Goal: Task Accomplishment & Management: Manage account settings

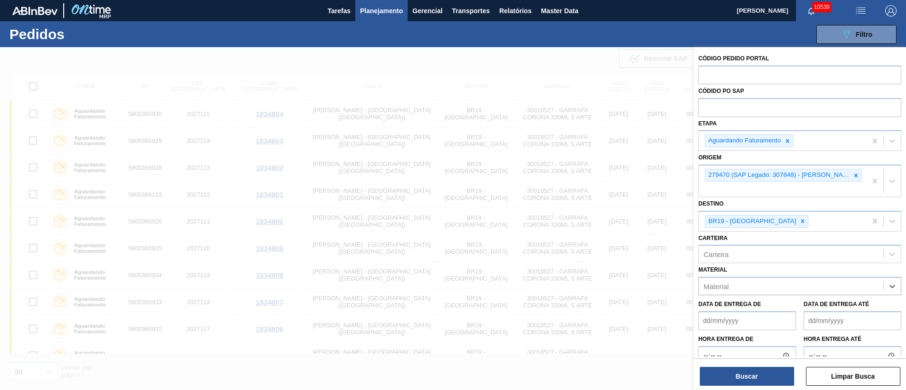
scroll to position [661, 0]
click at [801, 221] on icon at bounding box center [802, 221] width 3 height 3
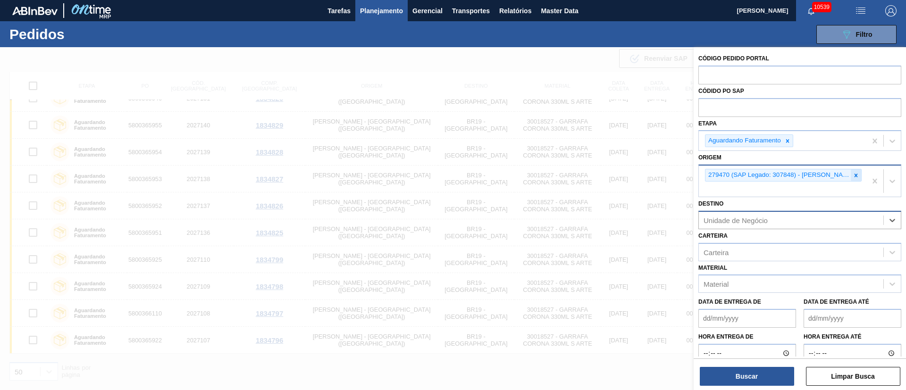
click at [855, 174] on icon at bounding box center [856, 175] width 3 height 3
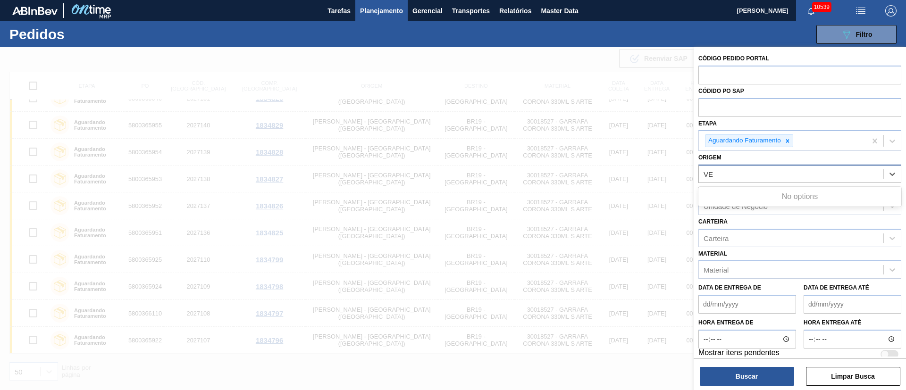
type input "V"
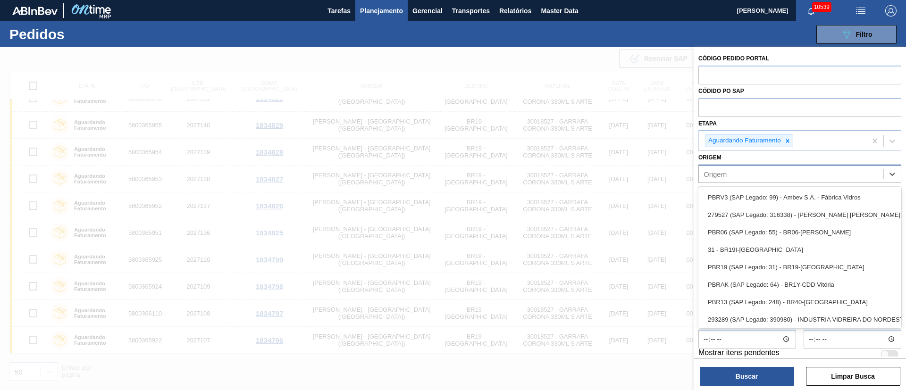
click at [737, 162] on div "Origem option , deselected. option PBRV3 (SAP Legado: 99) - Ambev S.A. - Fábric…" at bounding box center [799, 167] width 203 height 32
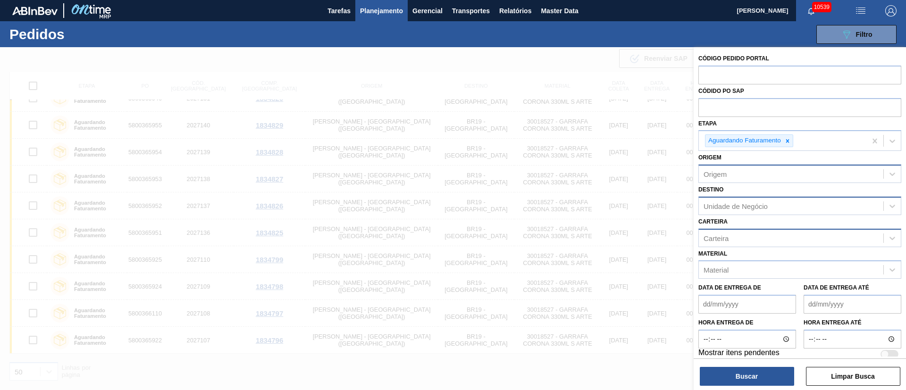
click at [730, 240] on div "Carteira" at bounding box center [791, 238] width 185 height 14
click at [728, 224] on div "Carteira option Garrafa [PERSON_NAME] focused, 1 of 1. 1 result available. Use …" at bounding box center [799, 231] width 203 height 32
click at [710, 269] on div "Material" at bounding box center [716, 270] width 25 height 8
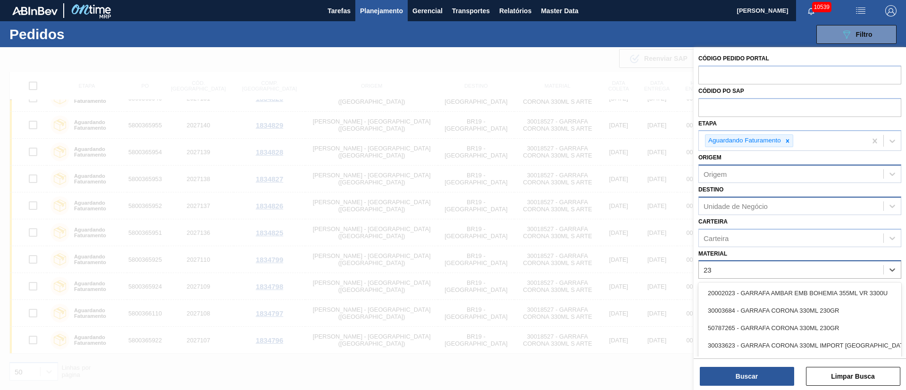
type input "23"
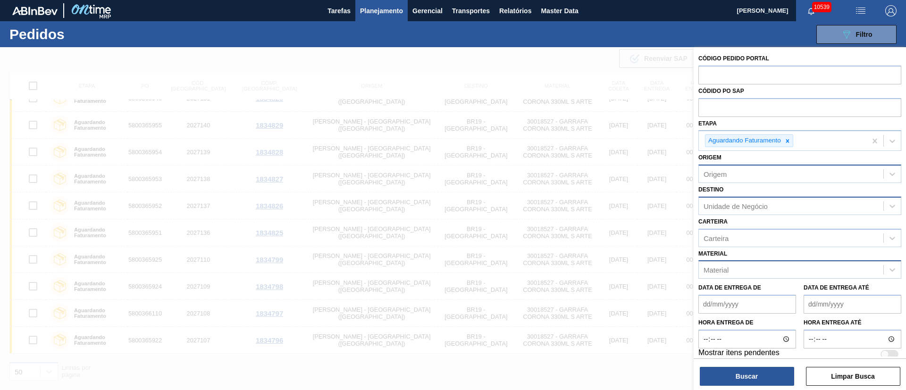
click at [735, 254] on div "Material Material" at bounding box center [799, 263] width 203 height 32
click at [727, 205] on div "Unidade de Negócio" at bounding box center [736, 206] width 64 height 8
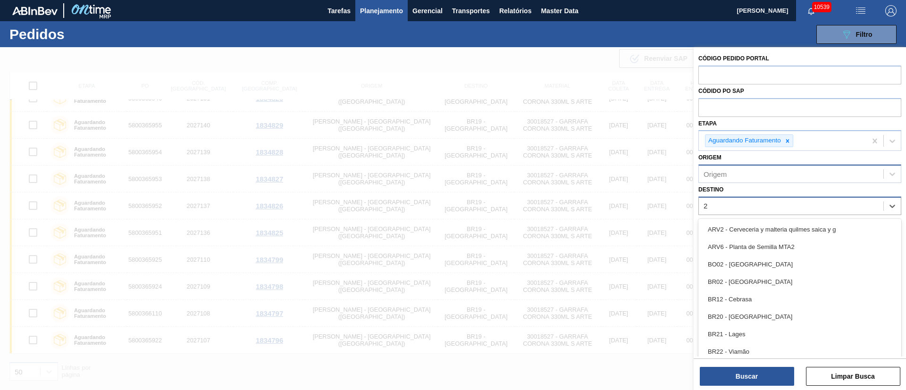
type input "23"
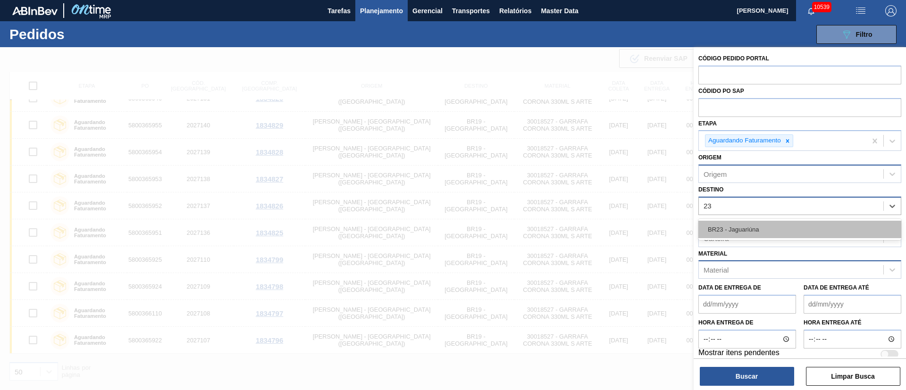
click at [724, 224] on div "BR23 - Jaguariúna" at bounding box center [799, 229] width 203 height 17
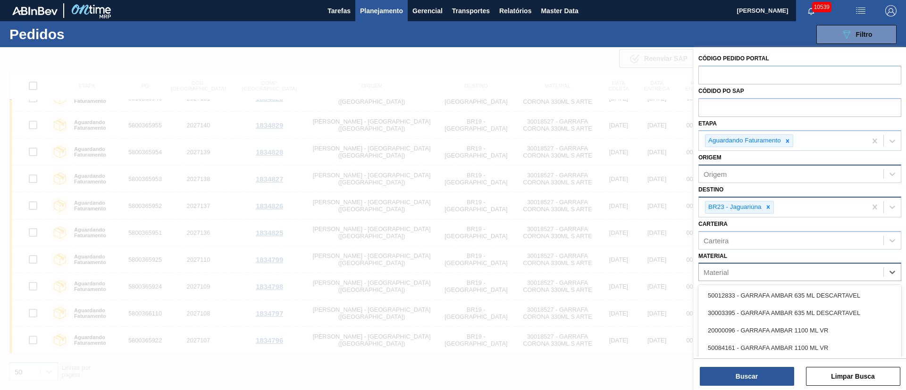
click at [717, 273] on div "Material" at bounding box center [716, 273] width 25 height 8
type input "3"
type input "635"
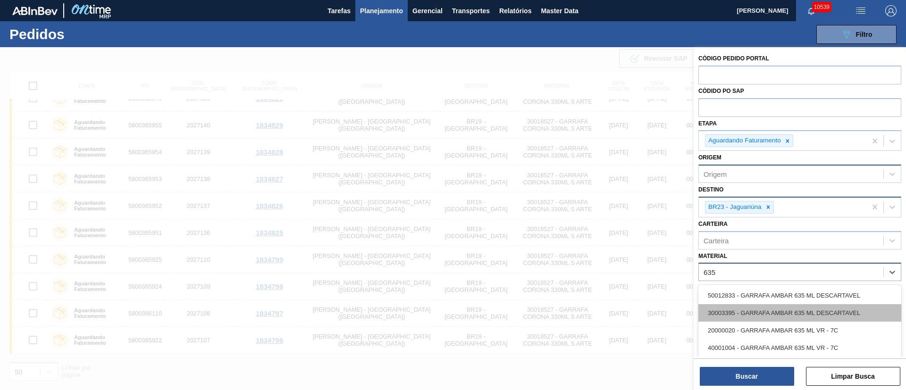
click at [745, 308] on div "30003395 - GARRAFA AMBAR 635 ML DESCARTAVEL" at bounding box center [799, 312] width 203 height 17
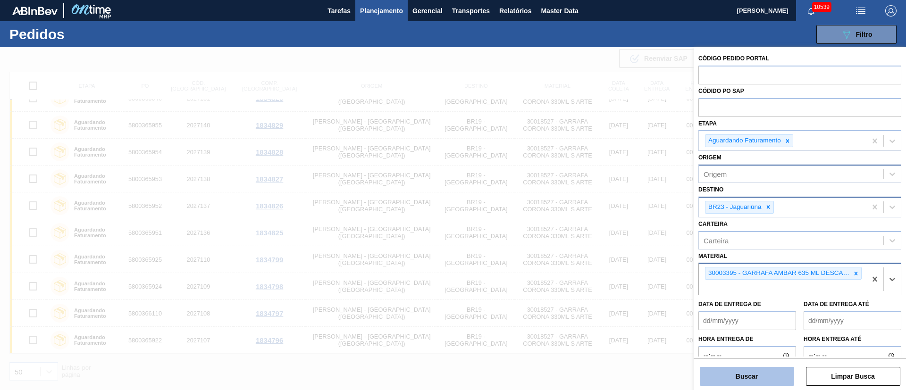
click at [753, 379] on button "Buscar" at bounding box center [747, 376] width 94 height 19
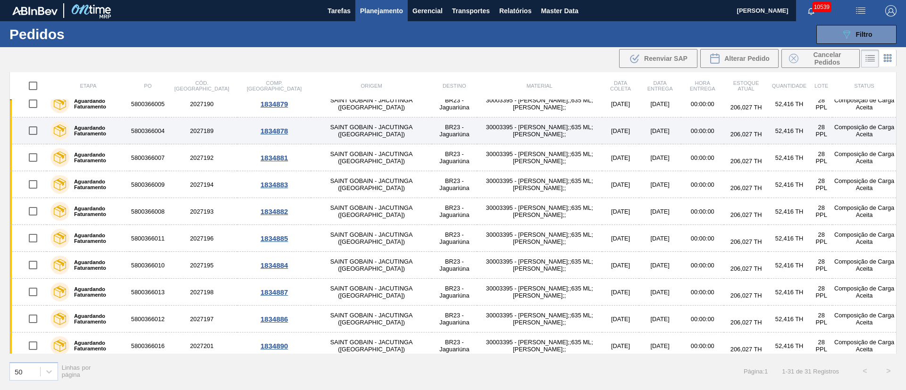
scroll to position [0, 0]
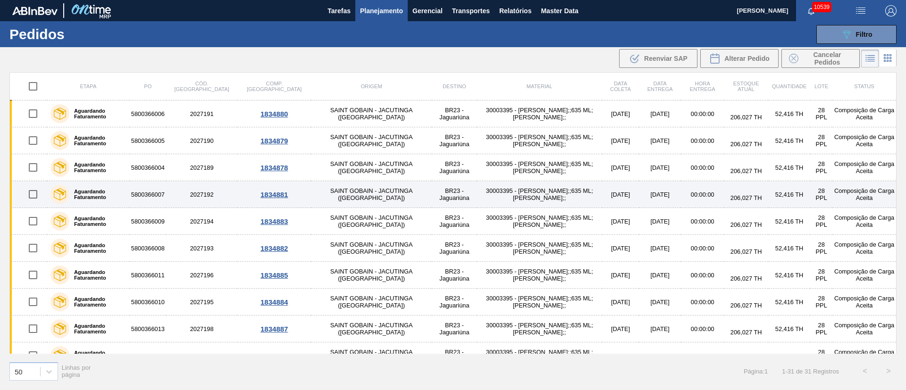
click at [32, 194] on input "checkbox" at bounding box center [33, 195] width 20 height 20
checkbox input "true"
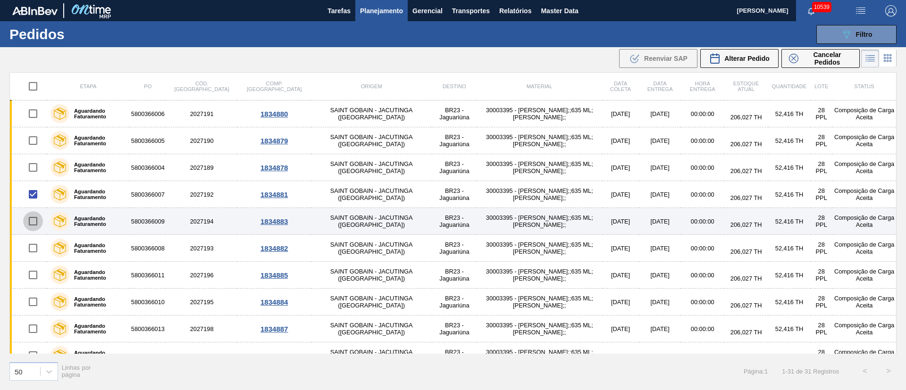
click at [34, 225] on input "checkbox" at bounding box center [33, 221] width 20 height 20
checkbox input "true"
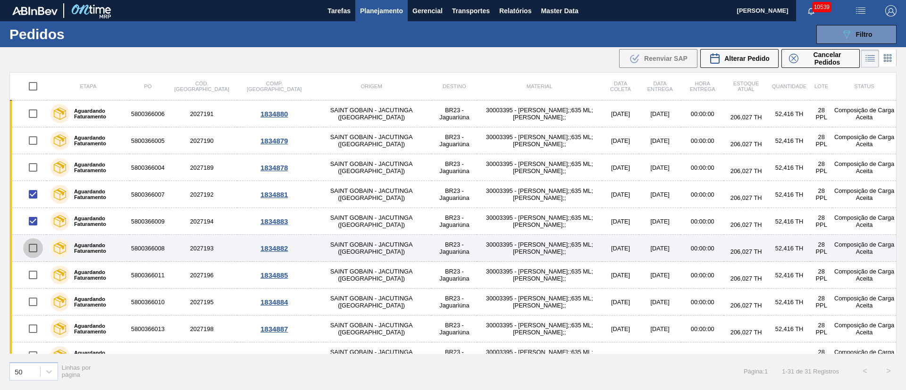
click at [34, 250] on input "checkbox" at bounding box center [33, 248] width 20 height 20
checkbox input "true"
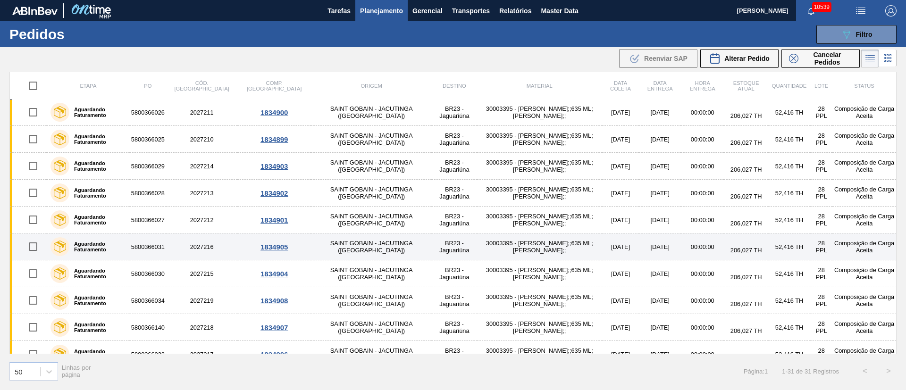
scroll to position [580, 0]
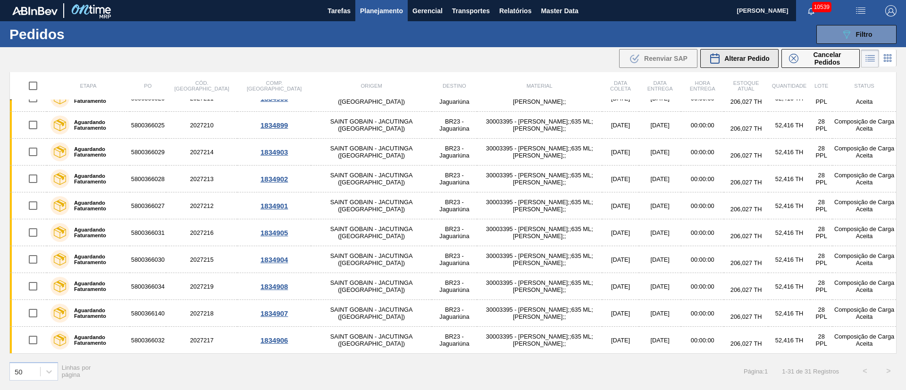
click at [748, 61] on span "Alterar Pedido" at bounding box center [746, 59] width 45 height 8
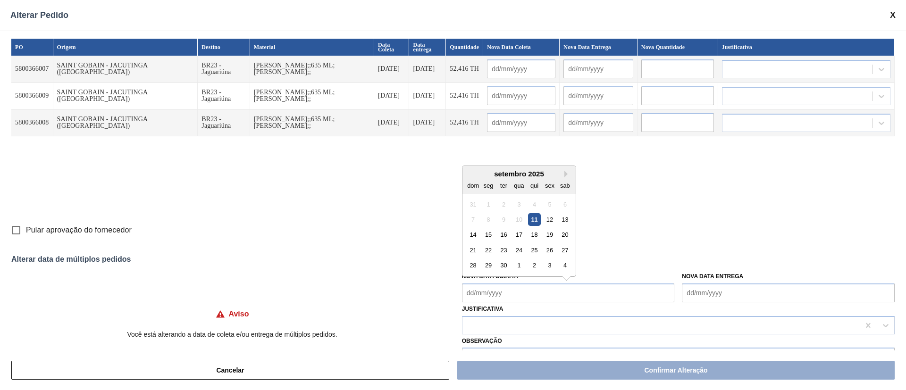
click at [483, 294] on Coleta "Nova Data Coleta" at bounding box center [568, 293] width 213 height 19
click at [519, 251] on div "24" at bounding box center [519, 250] width 13 height 13
type Coleta "[DATE]"
type input "[DATE]"
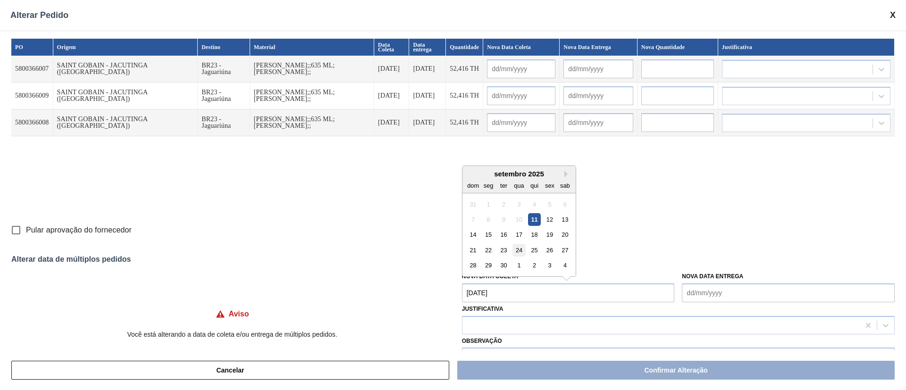
type input "[DATE]"
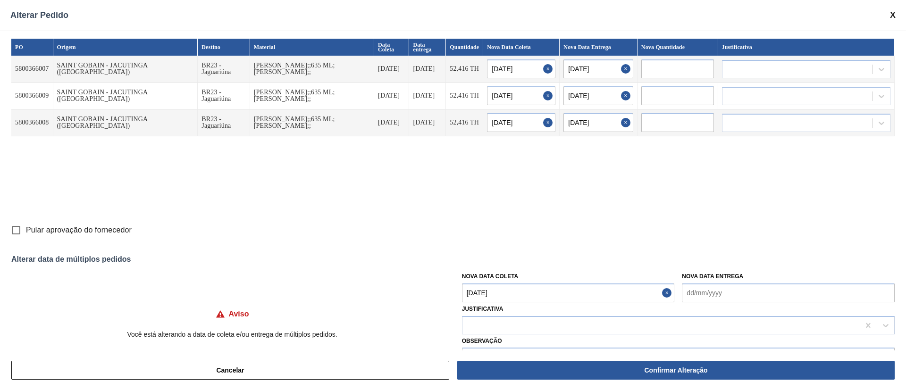
click at [517, 295] on Coleta "[DATE]" at bounding box center [568, 293] width 213 height 19
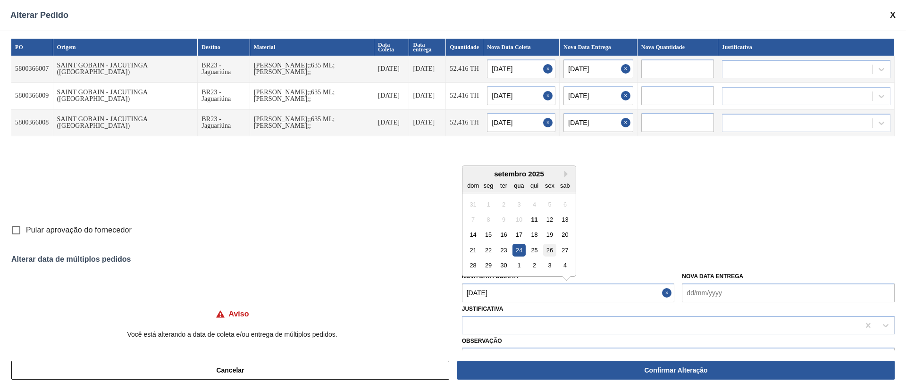
click at [547, 253] on div "26" at bounding box center [549, 250] width 13 height 13
type Coleta "[DATE]"
type input "[DATE]"
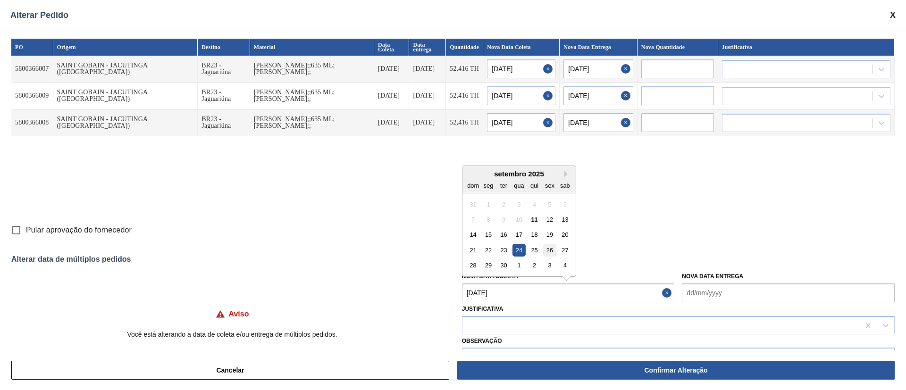
type input "[DATE]"
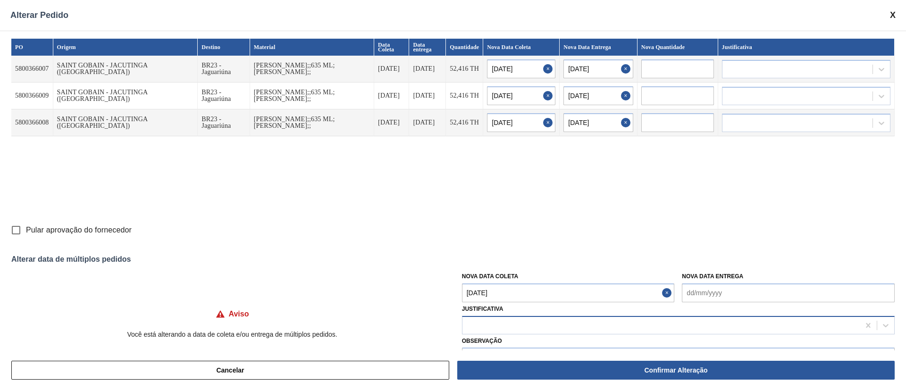
click at [507, 321] on div at bounding box center [661, 326] width 397 height 14
type input "OU"
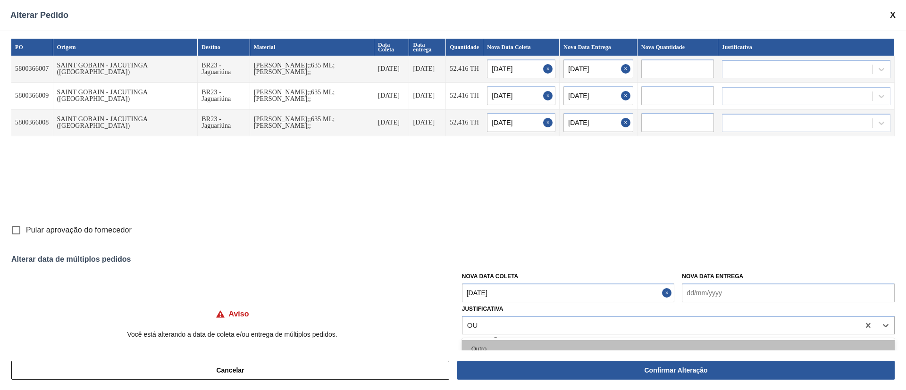
click at [484, 350] on div "Outro" at bounding box center [678, 348] width 433 height 17
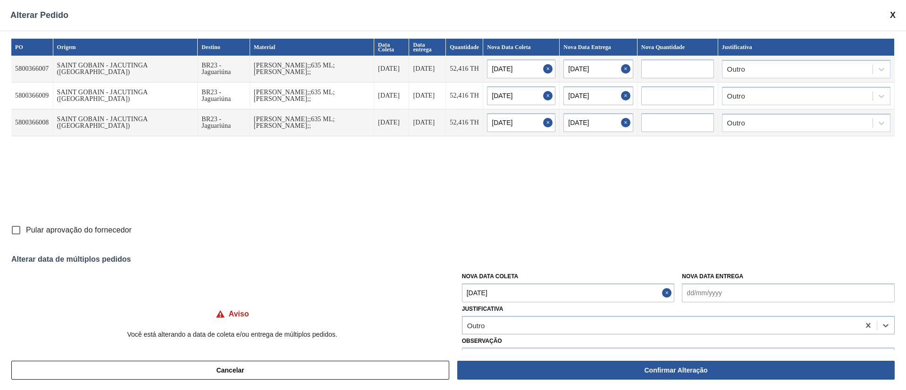
click at [12, 230] on input "Pular aprovação do fornecedor" at bounding box center [16, 230] width 20 height 20
checkbox input "true"
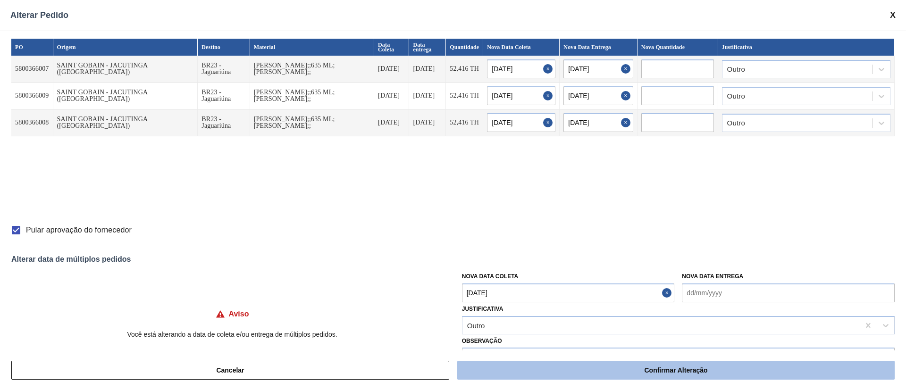
click at [580, 363] on button "Confirmar Alteração" at bounding box center [675, 370] width 437 height 19
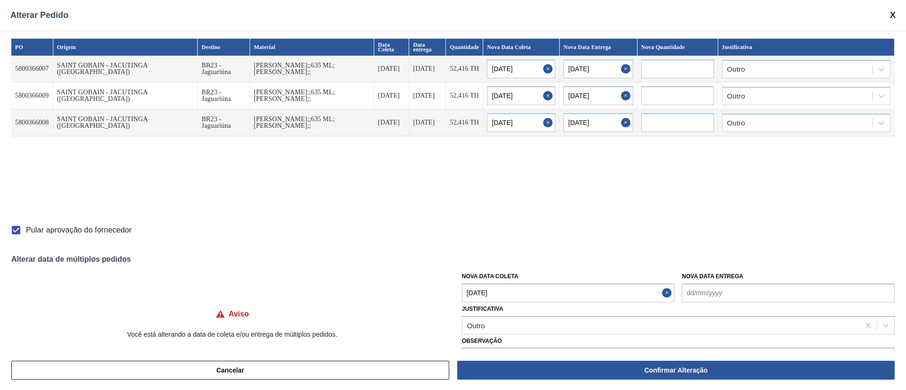
checkbox input "false"
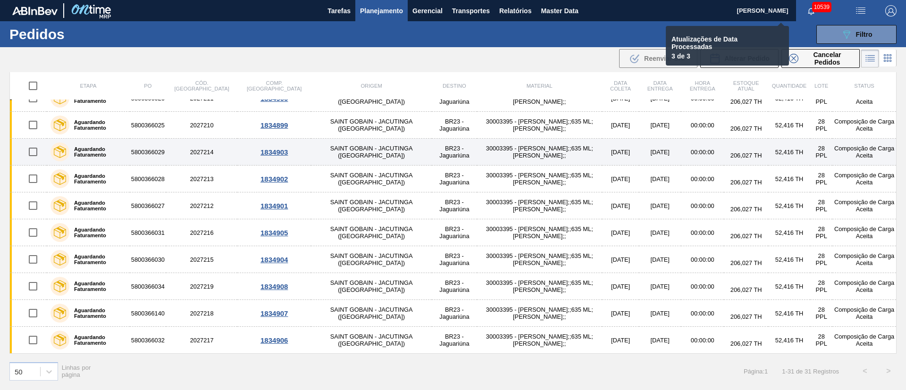
checkbox input "false"
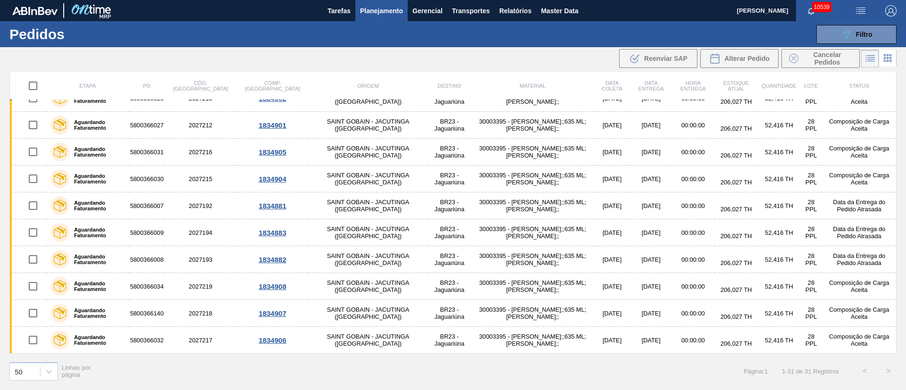
scroll to position [500, 0]
click at [868, 40] on button "089F7B8B-B2A5-4AFE-B5C0-19BA573D28AC Filtro" at bounding box center [856, 34] width 80 height 19
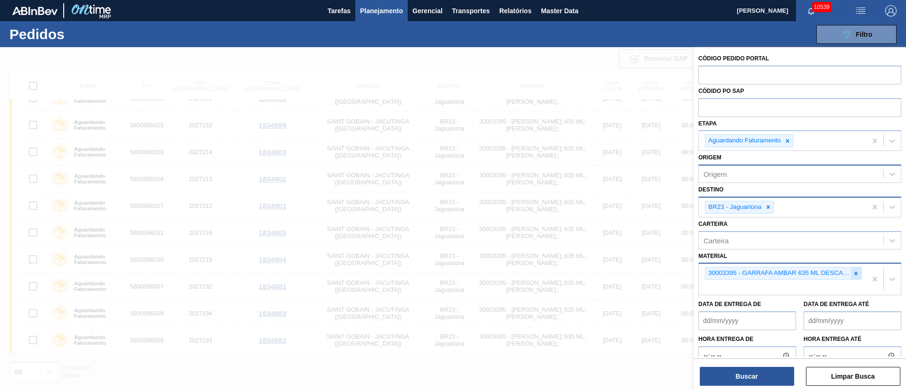
click at [854, 278] on div at bounding box center [856, 274] width 10 height 12
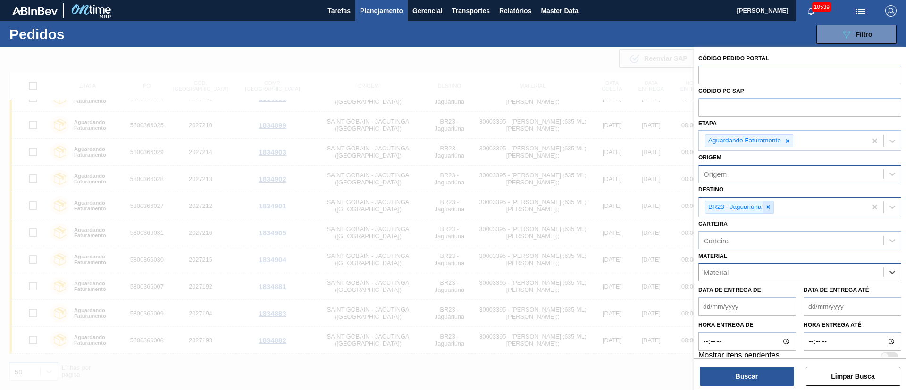
click at [766, 208] on icon at bounding box center [768, 207] width 7 height 7
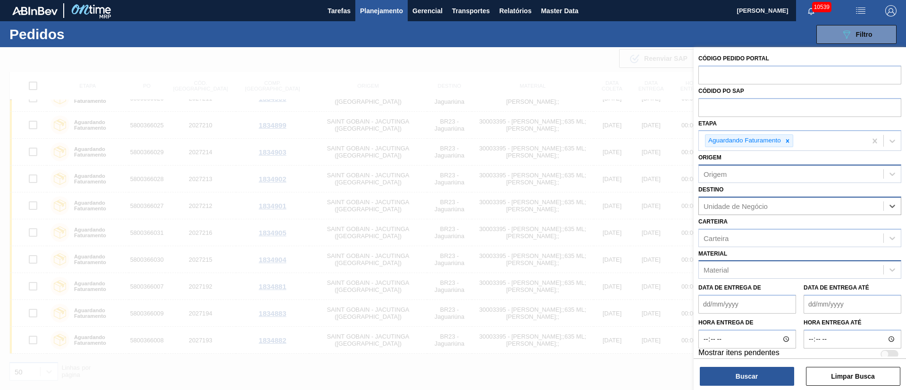
click at [760, 176] on div "Origem" at bounding box center [791, 175] width 185 height 14
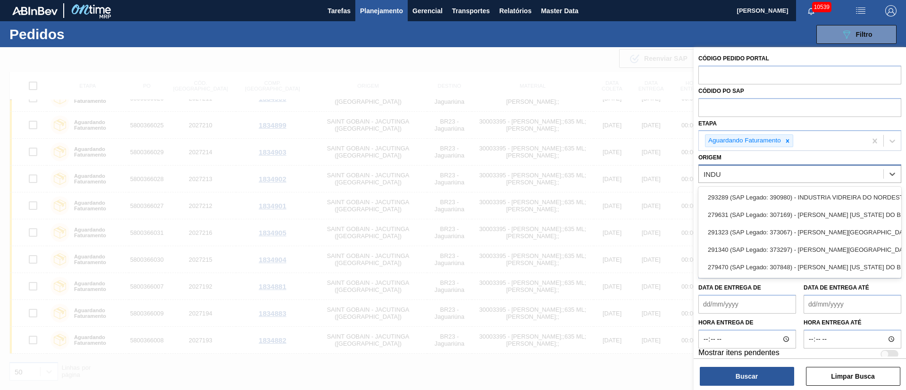
type input "INDUS"
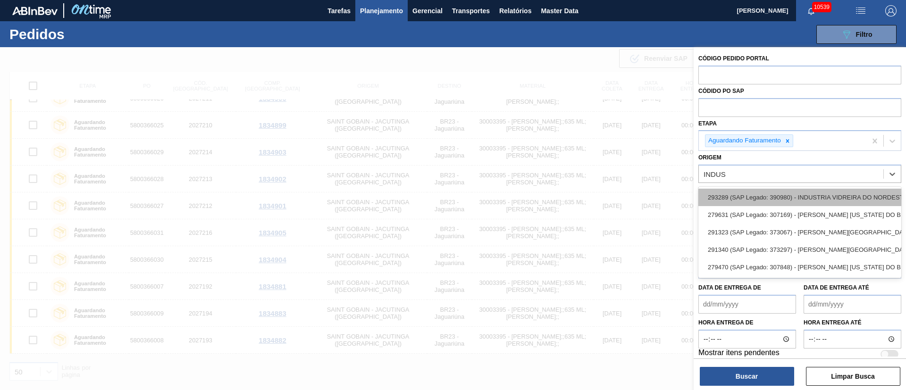
click at [769, 193] on div "293289 (SAP Legado: 390980) - INDUSTRIA VIDREIRA DO NORDESTE LTDA" at bounding box center [799, 197] width 203 height 17
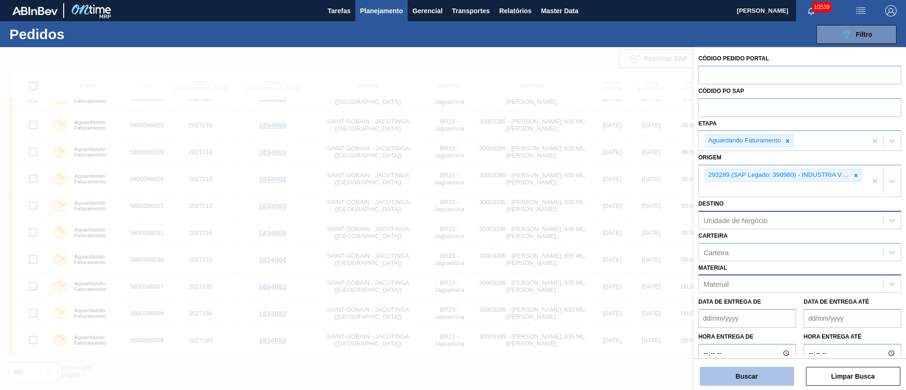
click at [742, 373] on button "Buscar" at bounding box center [747, 376] width 94 height 19
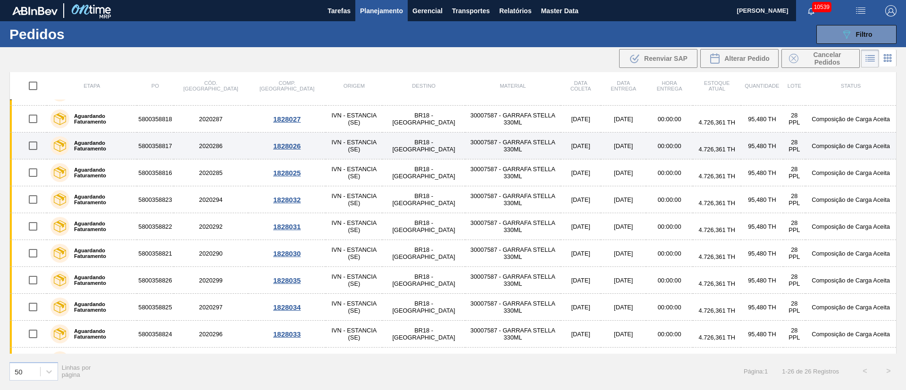
scroll to position [71, 0]
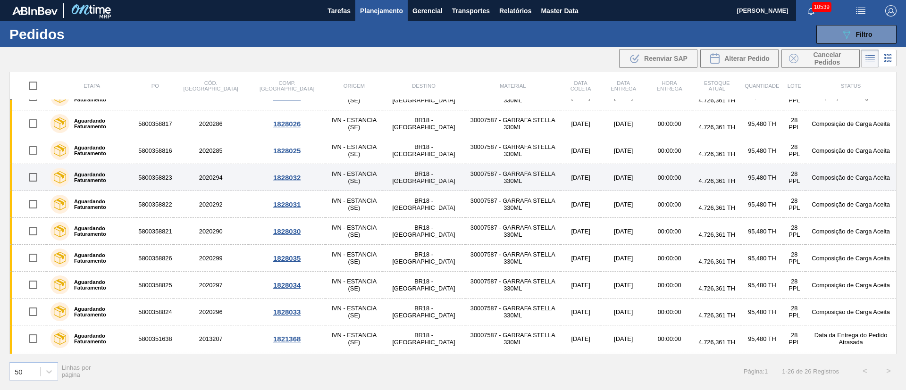
click at [32, 181] on input "checkbox" at bounding box center [33, 178] width 20 height 20
checkbox input "true"
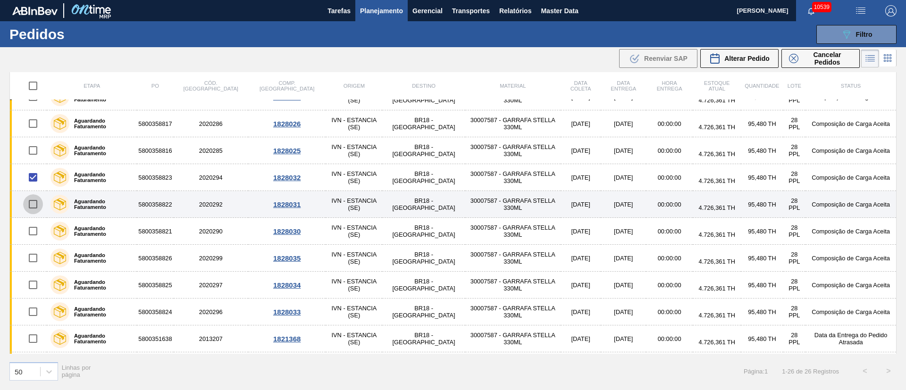
click at [36, 211] on input "checkbox" at bounding box center [33, 204] width 20 height 20
checkbox input "true"
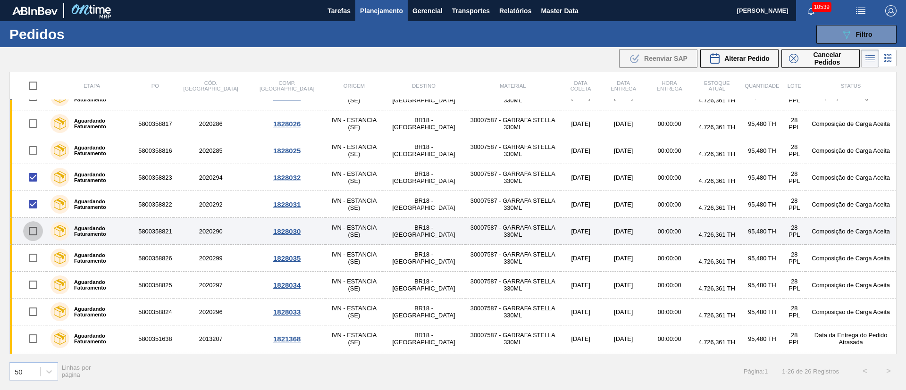
click at [37, 228] on input "checkbox" at bounding box center [33, 231] width 20 height 20
checkbox input "true"
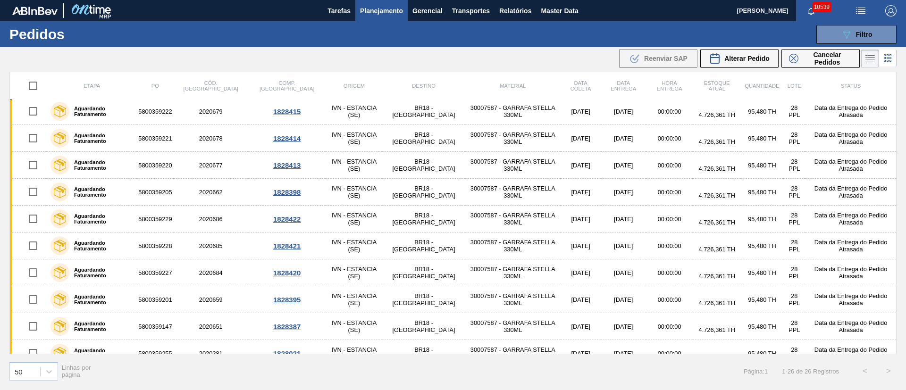
scroll to position [446, 0]
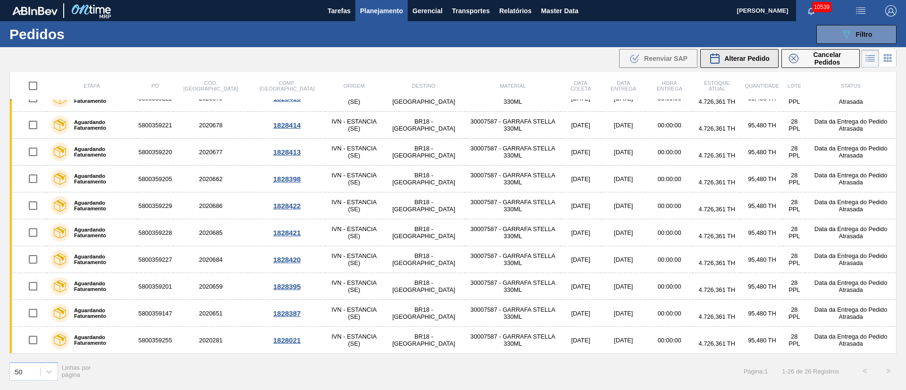
click at [743, 61] on span "Alterar Pedido" at bounding box center [746, 59] width 45 height 8
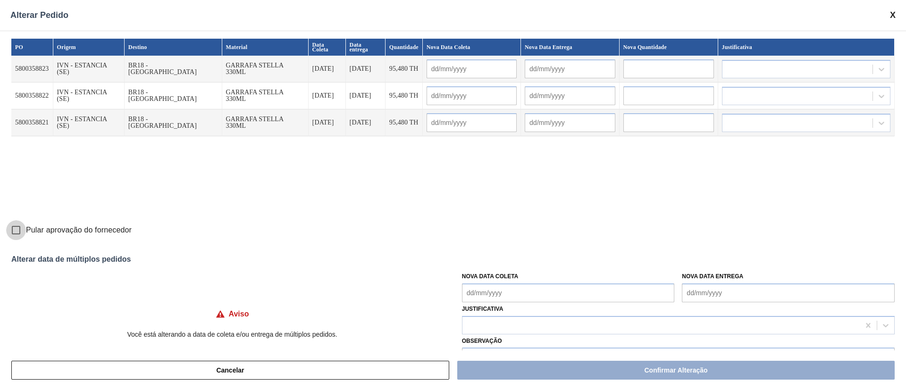
click at [20, 228] on input "Pular aprovação do fornecedor" at bounding box center [16, 230] width 20 height 20
checkbox input "true"
click at [483, 285] on Coleta "Nova Data Coleta" at bounding box center [568, 293] width 213 height 19
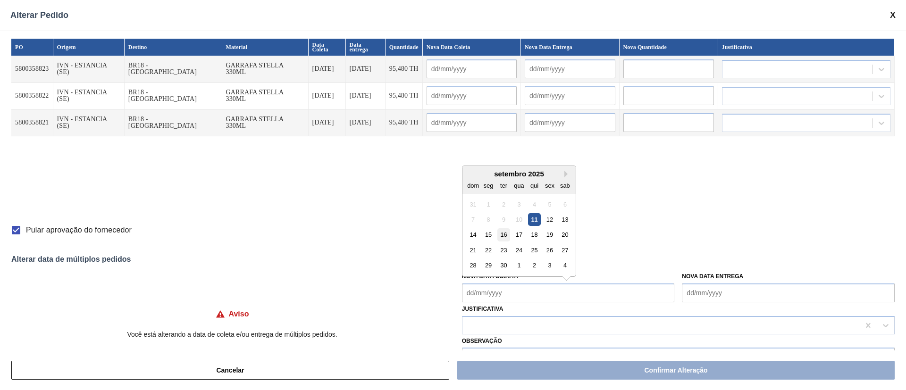
click at [504, 237] on div "16" at bounding box center [503, 234] width 13 height 13
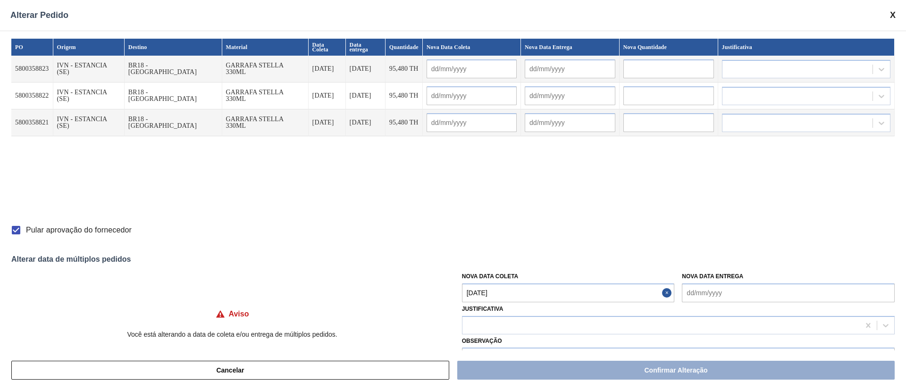
type Coleta "[DATE]"
type input "[DATE]"
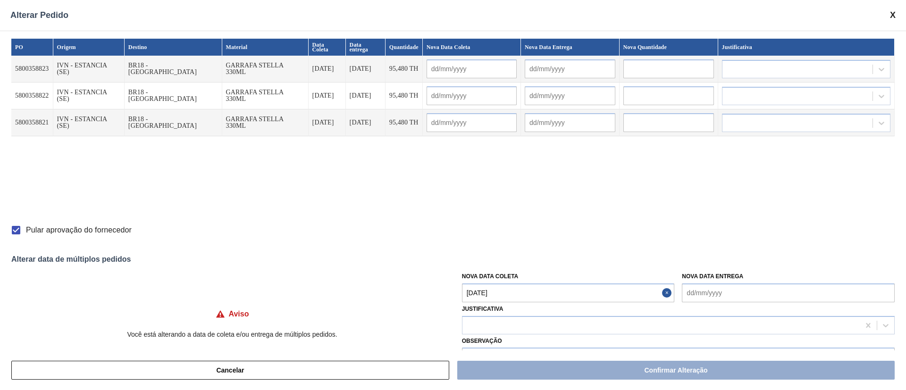
type input "[DATE]"
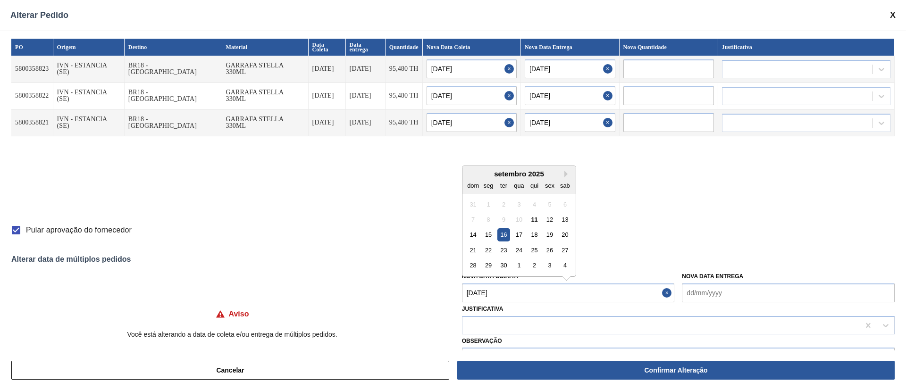
click at [502, 293] on Coleta "[DATE]" at bounding box center [568, 293] width 213 height 19
click at [550, 236] on div "19" at bounding box center [549, 234] width 13 height 13
type Coleta "[DATE]"
type input "[DATE]"
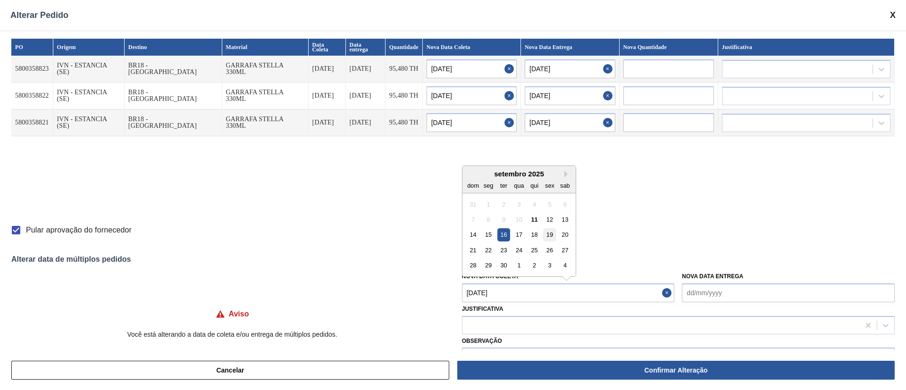
type input "[DATE]"
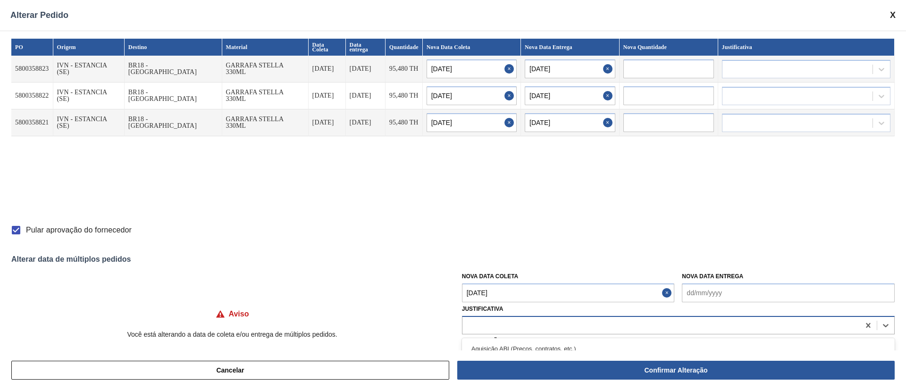
click at [489, 326] on div at bounding box center [661, 326] width 397 height 14
type input "OU"
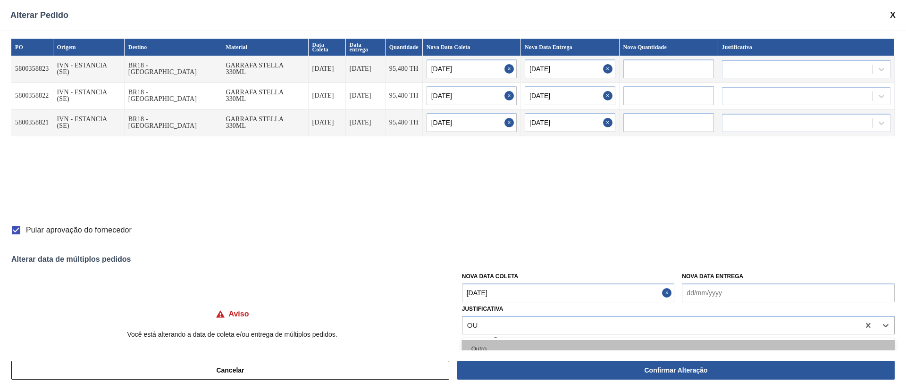
click at [485, 344] on div "Outro" at bounding box center [678, 348] width 433 height 17
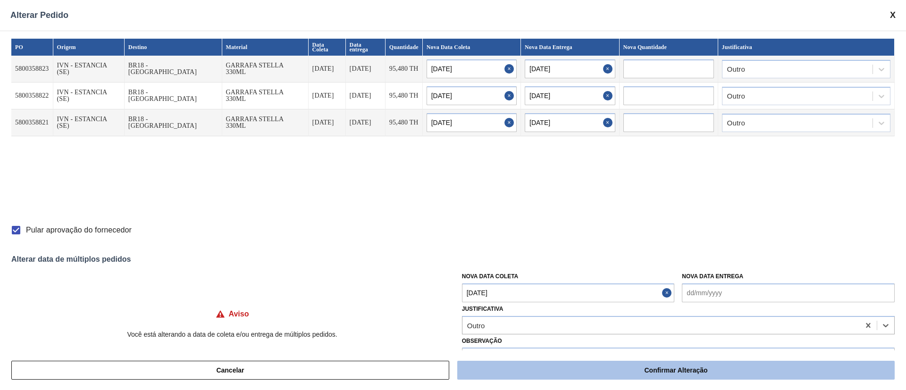
click at [556, 370] on button "Confirmar Alteração" at bounding box center [675, 370] width 437 height 19
checkbox input "false"
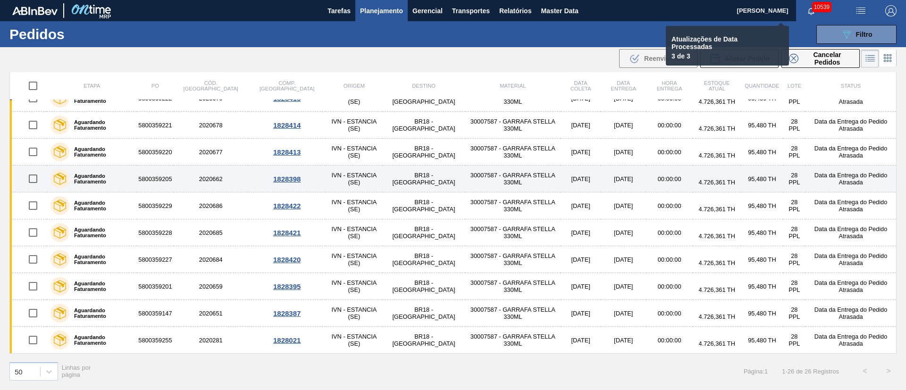
checkbox input "false"
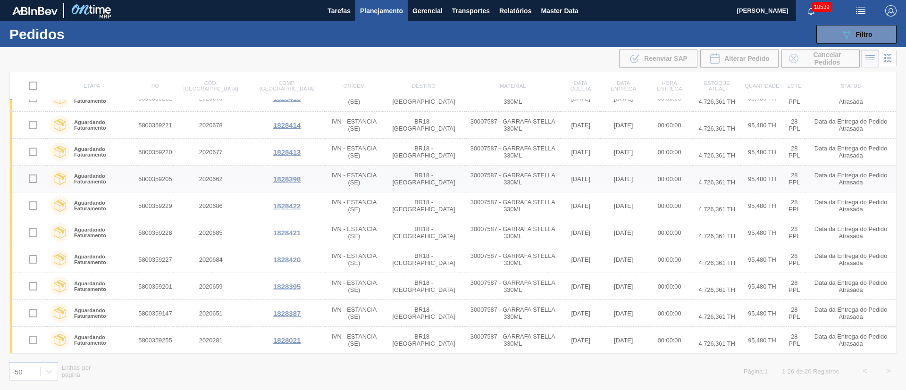
scroll to position [365, 0]
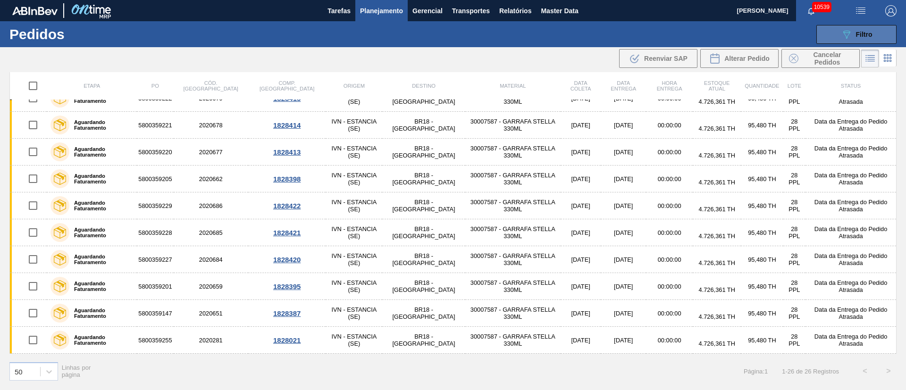
click at [870, 41] on button "089F7B8B-B2A5-4AFE-B5C0-19BA573D28AC Filtro" at bounding box center [856, 34] width 80 height 19
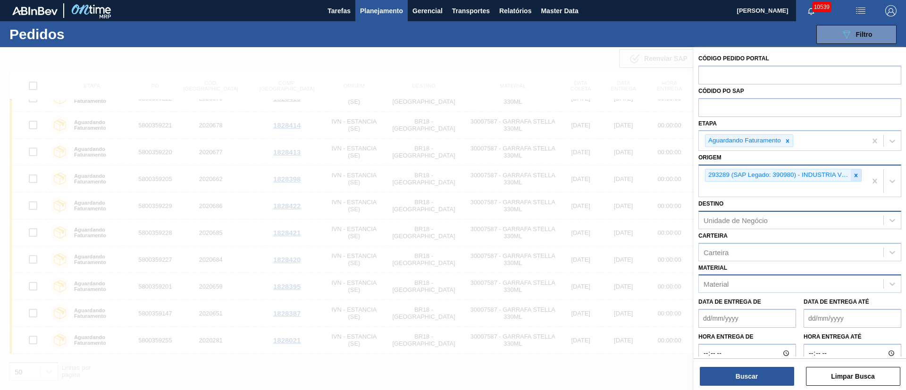
click at [856, 175] on icon at bounding box center [856, 175] width 7 height 7
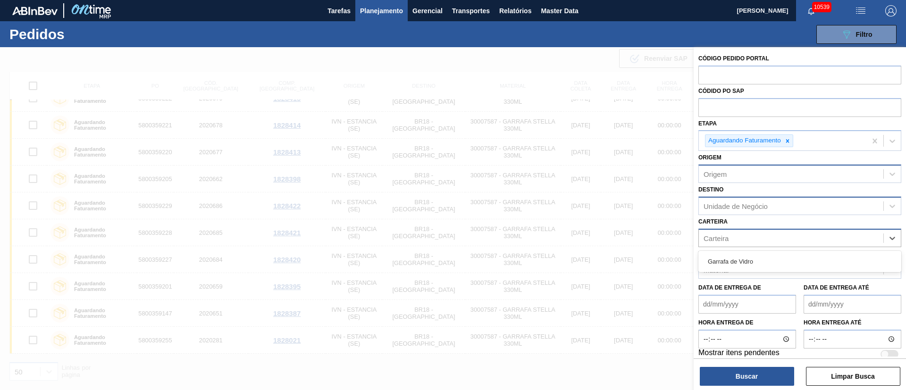
click at [719, 236] on div "Carteira" at bounding box center [716, 238] width 25 height 8
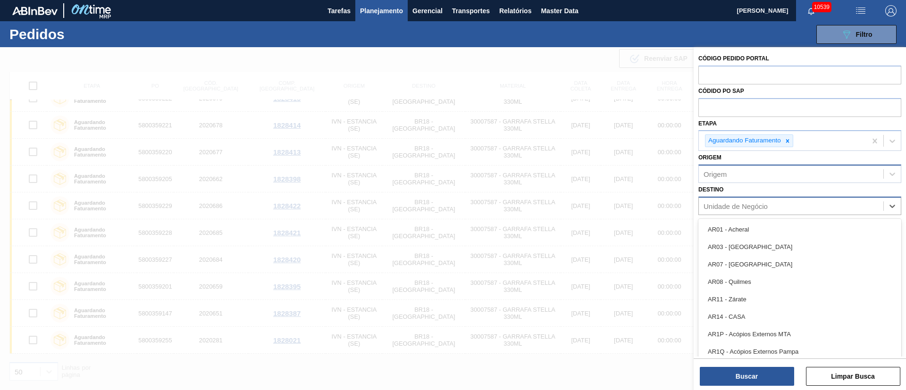
click at [716, 207] on div "Unidade de Negócio" at bounding box center [736, 206] width 64 height 8
type input "26"
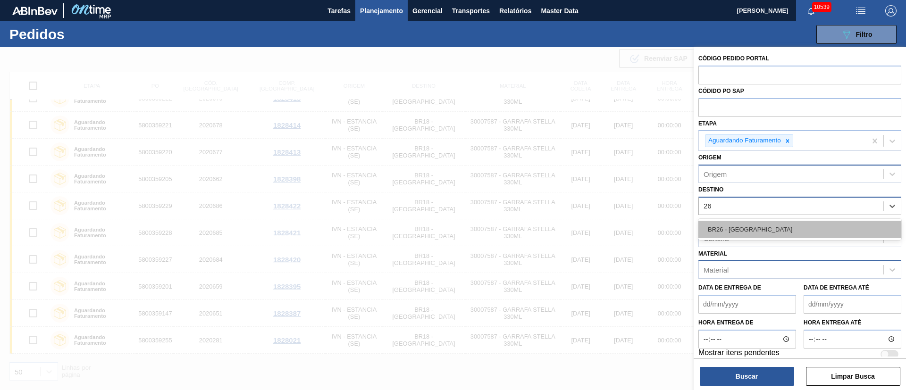
click at [733, 230] on div "BR26 - [GEOGRAPHIC_DATA]" at bounding box center [799, 229] width 203 height 17
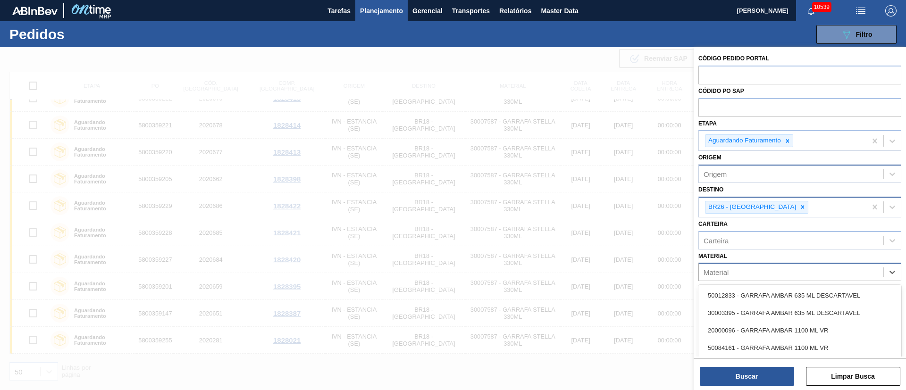
click at [735, 270] on div "Material" at bounding box center [791, 273] width 185 height 14
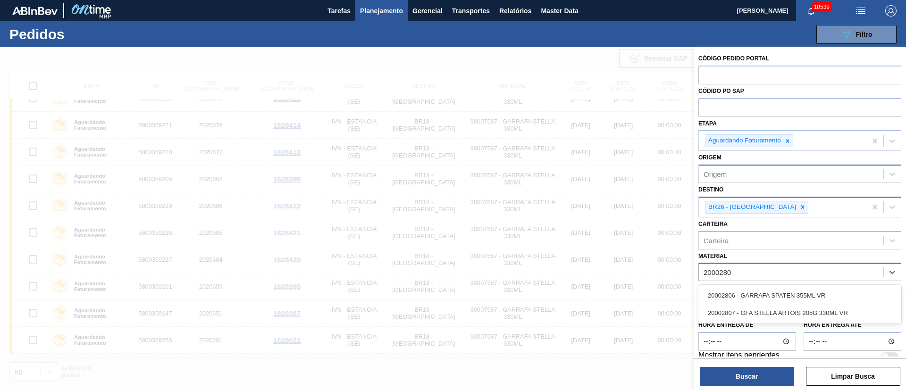
type input "20002807"
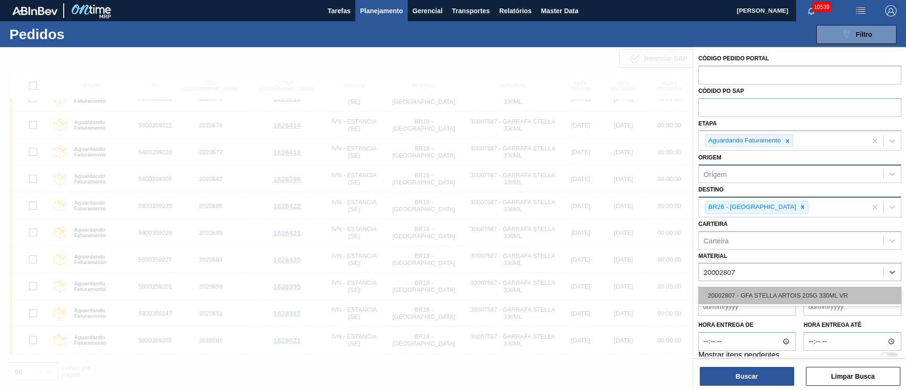
click at [736, 294] on div "20002807 - GFA STELLA ARTOIS 205G 330ML VR" at bounding box center [799, 295] width 203 height 17
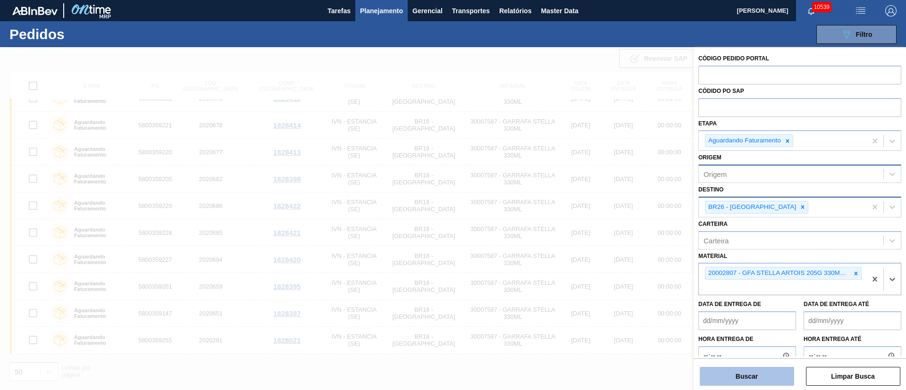
click at [740, 373] on button "Buscar" at bounding box center [747, 376] width 94 height 19
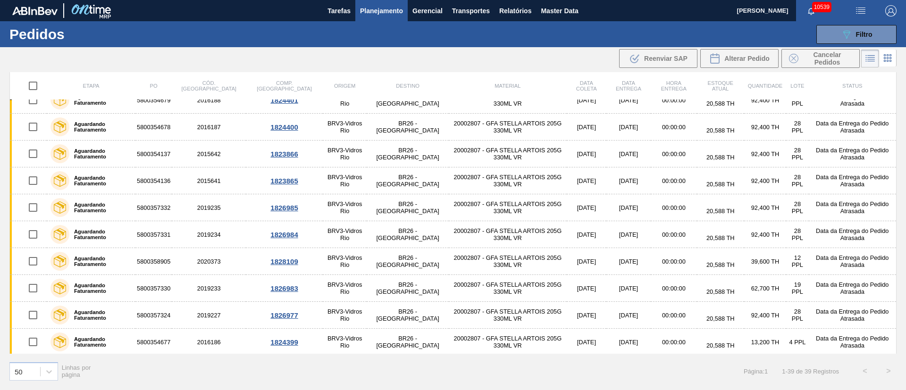
scroll to position [0, 0]
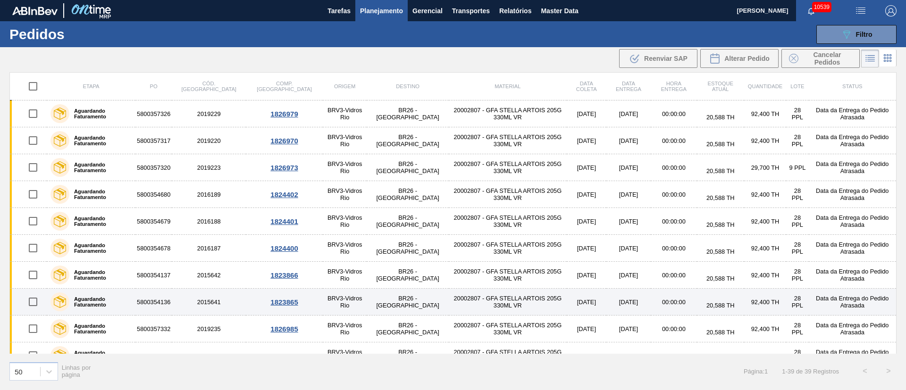
click at [33, 300] on input "checkbox" at bounding box center [33, 302] width 20 height 20
checkbox input "true"
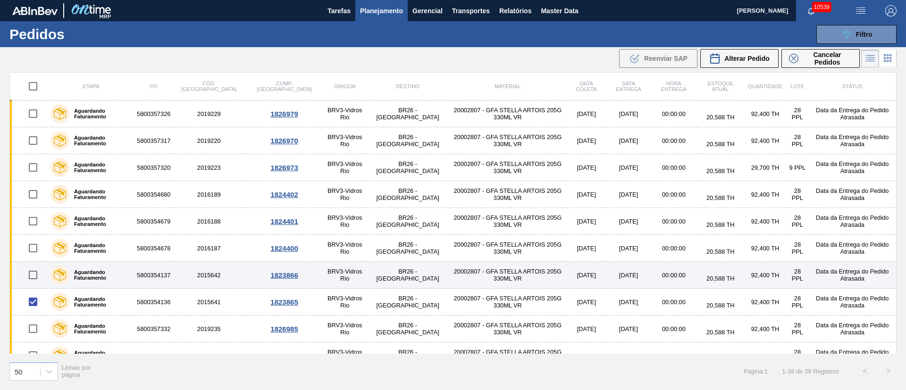
click at [32, 269] on input "checkbox" at bounding box center [33, 275] width 20 height 20
checkbox input "true"
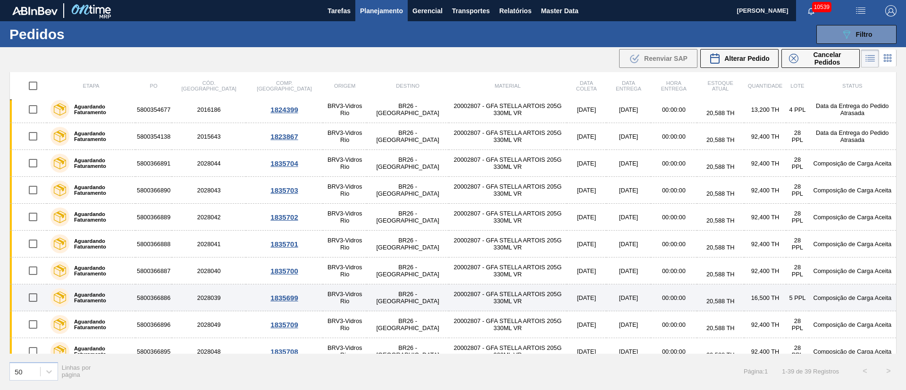
scroll to position [425, 0]
